Goal: Information Seeking & Learning: Understand process/instructions

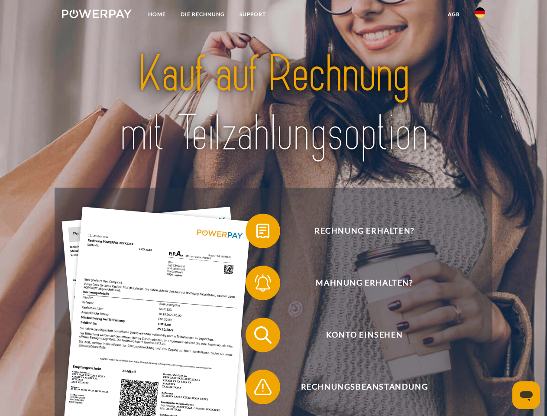
click at [97, 15] on img at bounding box center [97, 14] width 70 height 9
click at [480, 15] on img at bounding box center [480, 12] width 10 height 10
click at [454, 14] on link "agb" at bounding box center [454, 15] width 27 height 16
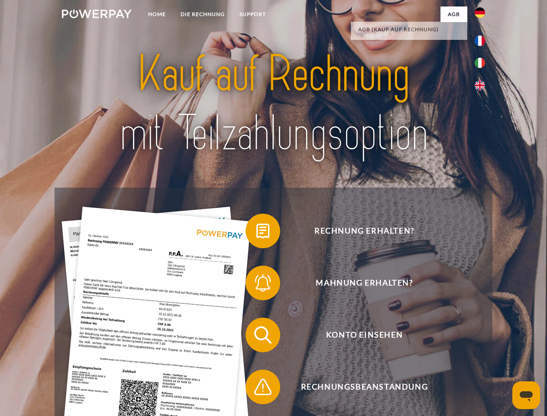
click at [257, 233] on span at bounding box center [249, 230] width 43 height 43
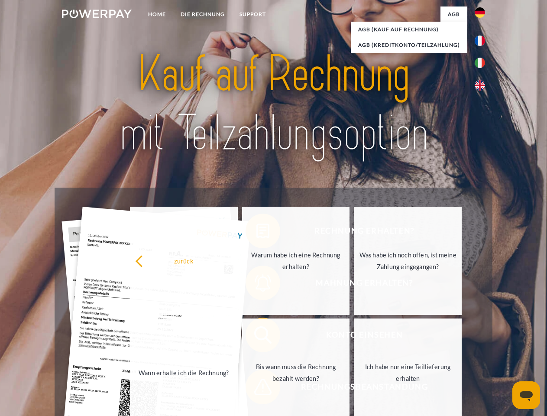
click at [257, 285] on div "zurück Warum habe ich eine Rechnung erhalten? Was habe ich noch offen, ist mein…" at bounding box center [296, 317] width 350 height 224
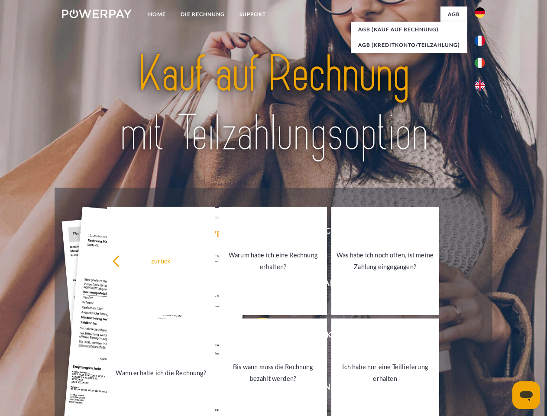
click at [257, 337] on link "Bis wann muss die Rechnung bezahlt werden?" at bounding box center [273, 373] width 108 height 108
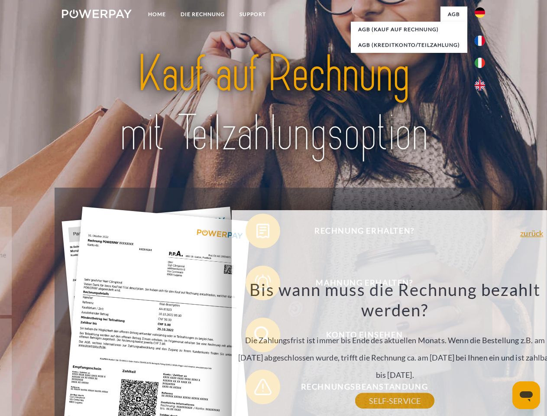
click at [257, 389] on div "Rechnung erhalten? Mahnung erhalten? Konto einsehen" at bounding box center [274, 361] width 438 height 347
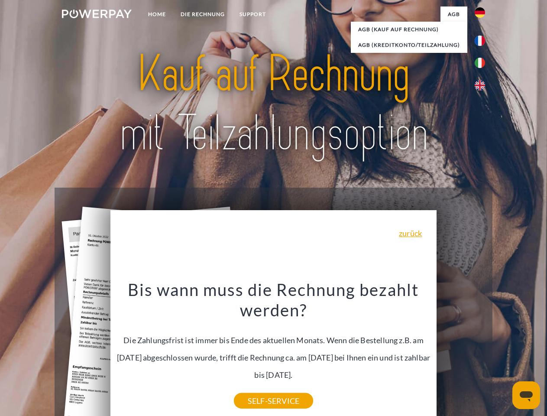
click at [527, 395] on icon "Messaging-Fenster öffnen" at bounding box center [526, 396] width 13 height 10
